Goal: Task Accomplishment & Management: Use online tool/utility

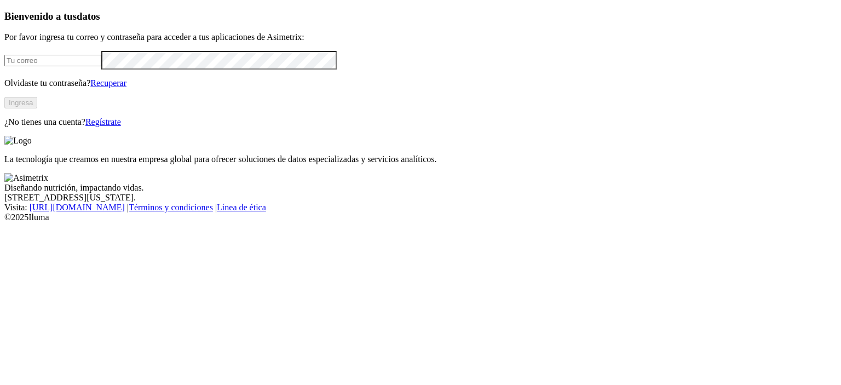
type input "[PERSON_NAME][EMAIL_ADDRESS][DOMAIN_NAME]"
click at [37, 108] on button "Ingresa" at bounding box center [20, 102] width 33 height 11
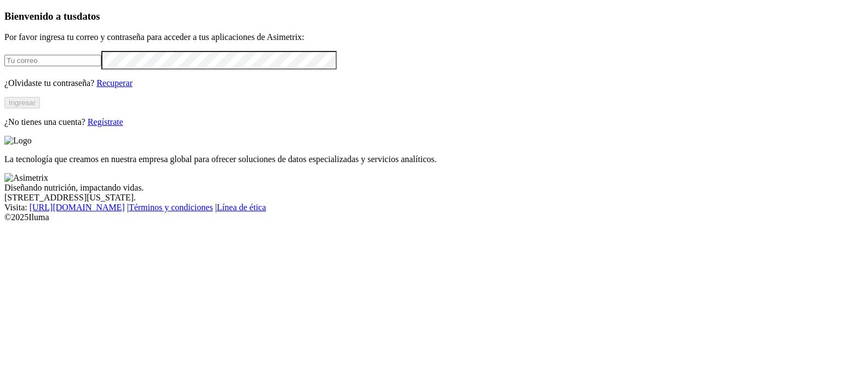
type input "[PERSON_NAME][EMAIL_ADDRESS][DOMAIN_NAME]"
click at [40, 108] on button "Ingresar" at bounding box center [22, 102] width 36 height 11
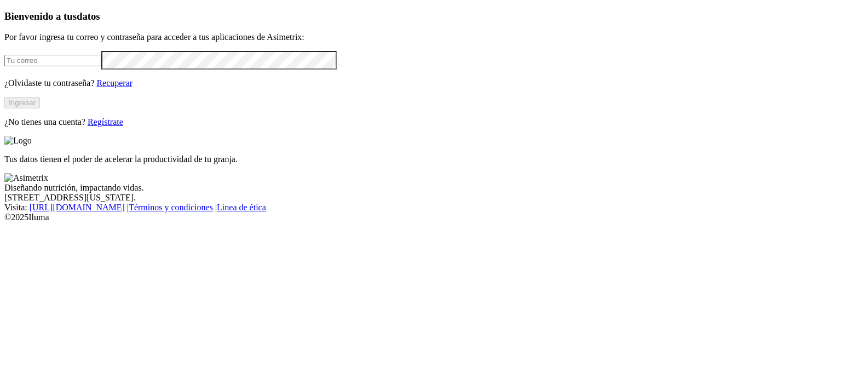
type input "[PERSON_NAME][EMAIL_ADDRESS][DOMAIN_NAME]"
click at [40, 108] on button "Ingresar" at bounding box center [22, 102] width 36 height 11
